Goal: Answer question/provide support

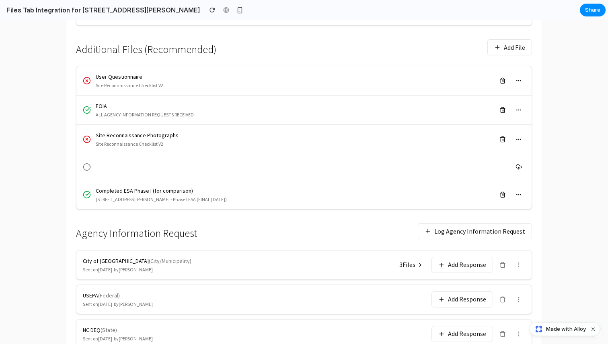
scroll to position [372, 0]
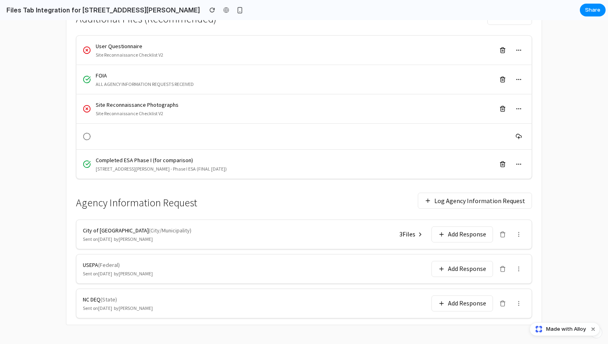
click at [423, 231] on button "3 File s" at bounding box center [411, 234] width 34 height 14
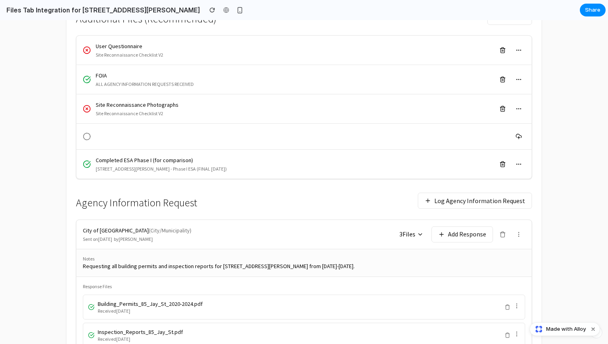
click at [419, 232] on icon at bounding box center [420, 234] width 6 height 6
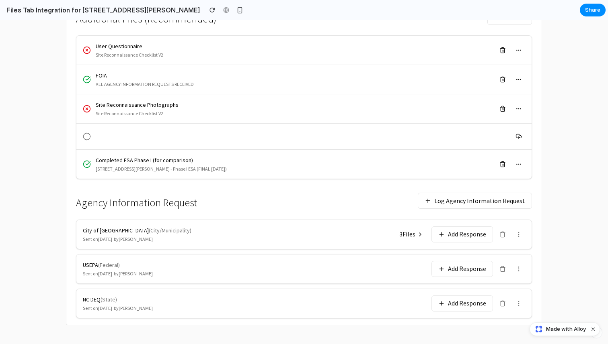
click at [419, 232] on icon at bounding box center [420, 234] width 6 height 6
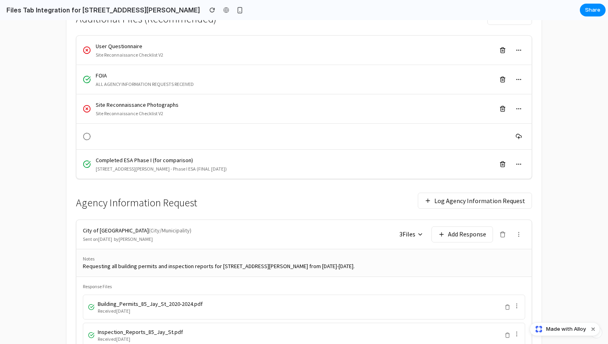
click at [419, 232] on icon at bounding box center [420, 234] width 6 height 6
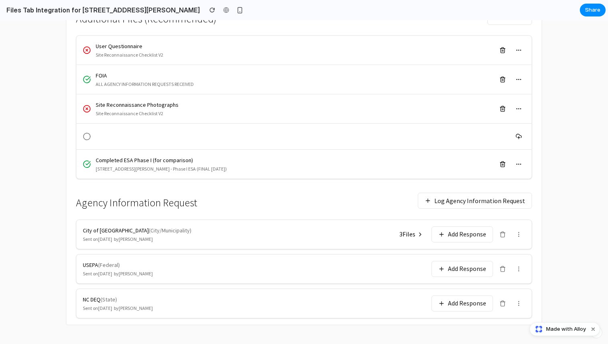
click at [462, 207] on button "Log Agency Information Request" at bounding box center [474, 201] width 114 height 16
click at [444, 269] on button "Add Response" at bounding box center [461, 269] width 61 height 16
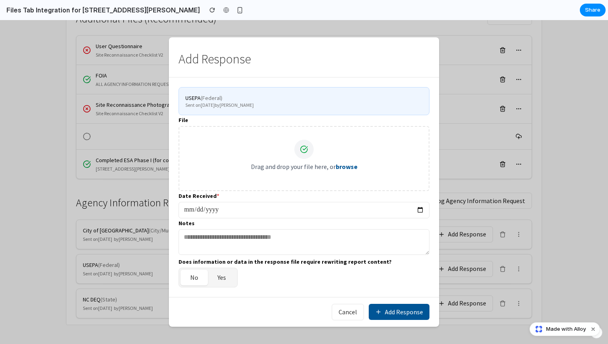
click at [354, 315] on button "Cancel" at bounding box center [347, 312] width 32 height 16
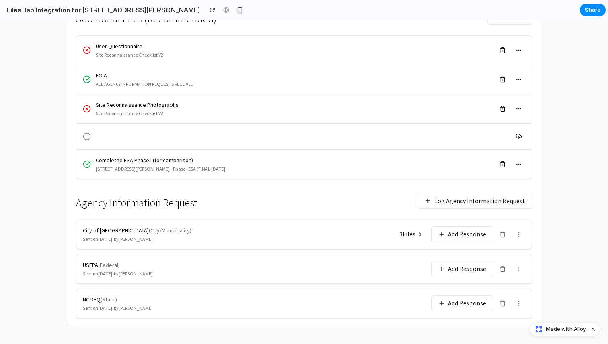
click at [447, 233] on button "Add Response" at bounding box center [461, 235] width 61 height 16
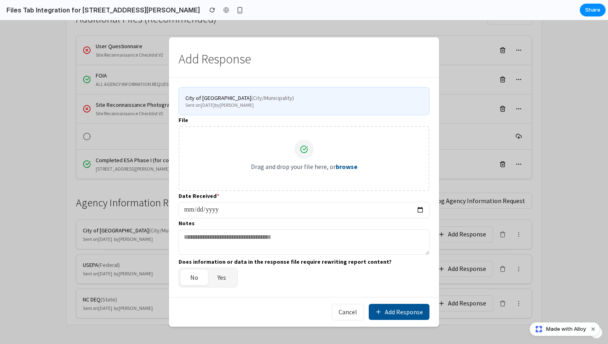
click at [396, 314] on button "Add Response" at bounding box center [398, 312] width 61 height 16
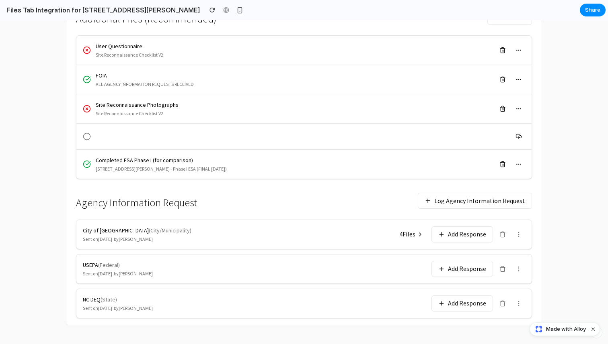
click at [422, 234] on icon at bounding box center [420, 234] width 6 height 6
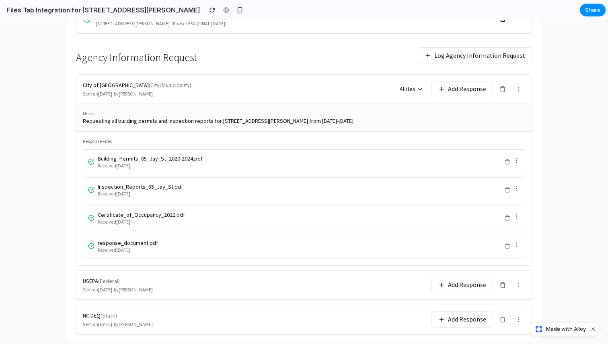
scroll to position [534, 0]
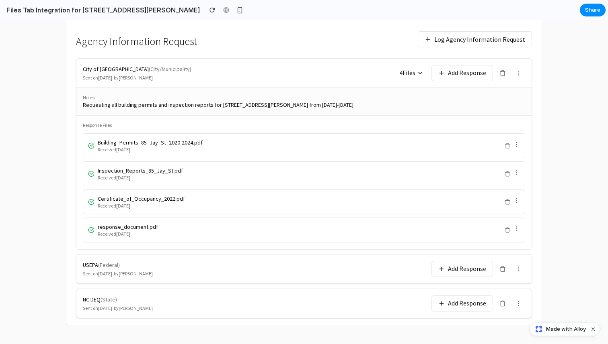
click at [476, 268] on button "Add Response" at bounding box center [461, 269] width 61 height 16
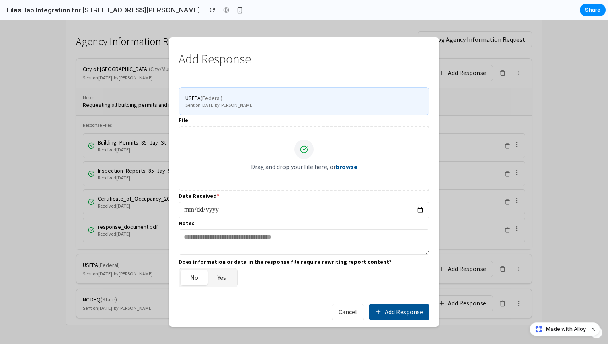
click at [214, 277] on button "Yes" at bounding box center [222, 278] width 28 height 16
click at [198, 277] on button "No" at bounding box center [193, 278] width 27 height 16
click at [224, 278] on button "Yes" at bounding box center [222, 278] width 28 height 16
click at [195, 277] on button "No" at bounding box center [193, 278] width 27 height 16
click at [387, 314] on button "Add Response" at bounding box center [398, 312] width 61 height 16
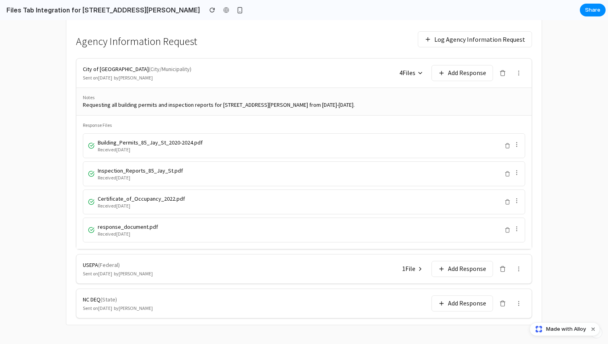
click at [413, 268] on span "1 File" at bounding box center [408, 268] width 13 height 9
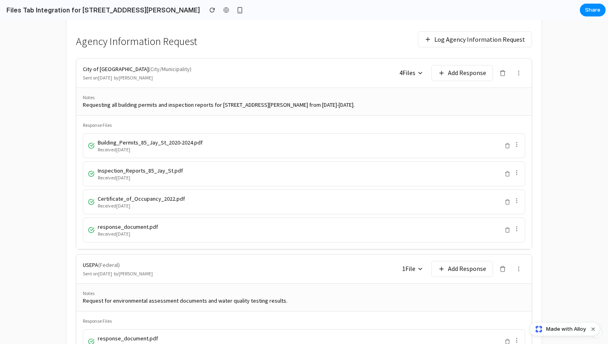
scroll to position [611, 0]
